Goal: Entertainment & Leisure: Consume media (video, audio)

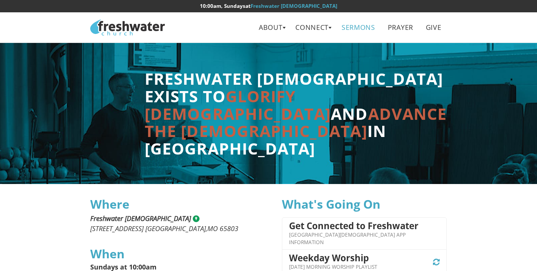
click at [357, 35] on link "Sermons" at bounding box center [358, 27] width 44 height 17
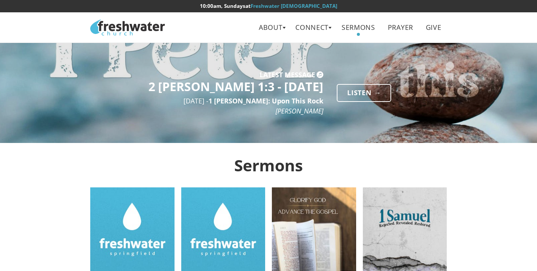
scroll to position [71, 0]
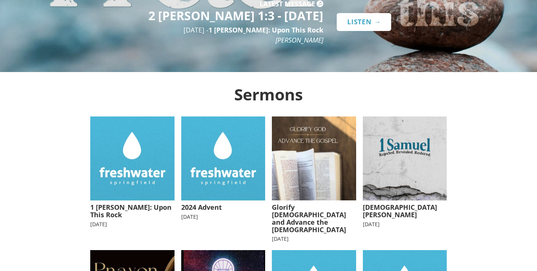
click at [373, 22] on link "Listen →" at bounding box center [364, 22] width 54 height 18
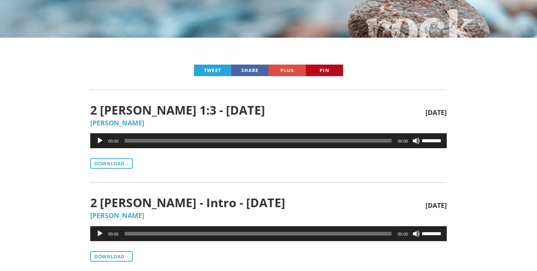
scroll to position [154, 0]
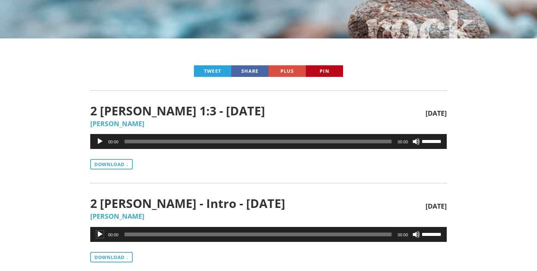
click at [100, 234] on button "Play" at bounding box center [99, 233] width 7 height 7
click at [100, 234] on button "Pause" at bounding box center [99, 233] width 7 height 7
click at [98, 136] on div "Audio Player" at bounding box center [100, 141] width 12 height 15
click at [98, 140] on button "Pause" at bounding box center [99, 141] width 7 height 7
